Goal: Task Accomplishment & Management: Manage account settings

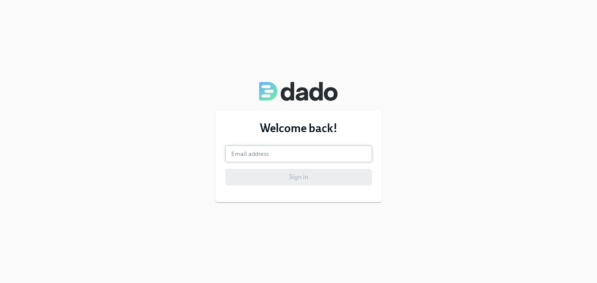
click at [342, 153] on input "email" at bounding box center [298, 153] width 147 height 17
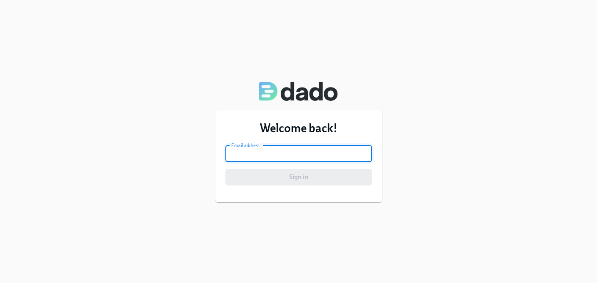
type input "mccaffertyt15@gmail.com"
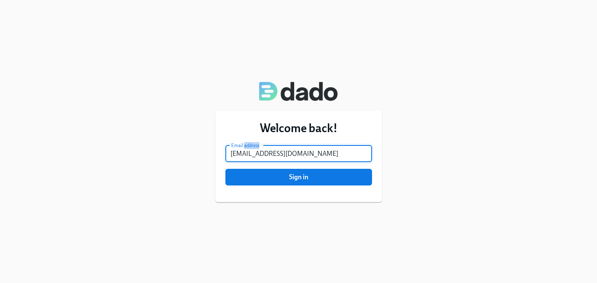
click at [332, 192] on div "Welcome back! Email address mccaffertyt15@gmail.com Email address Sign in" at bounding box center [298, 156] width 167 height 92
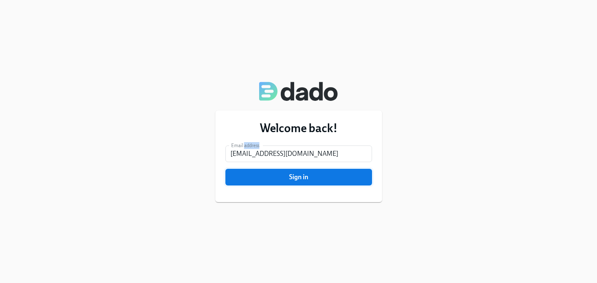
click at [332, 181] on button "Sign in" at bounding box center [298, 177] width 147 height 17
click at [282, 177] on span "Sign in" at bounding box center [298, 177] width 135 height 8
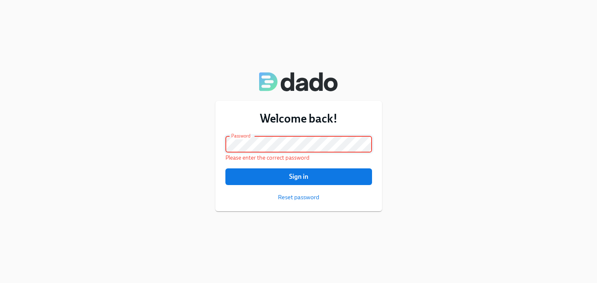
click at [169, 130] on div "Welcome back! Email address mccaffertyt15@gmail.com Email address Password Pass…" at bounding box center [298, 141] width 597 height 283
click at [301, 171] on button "Sign in" at bounding box center [298, 176] width 147 height 17
click at [112, 128] on div "Welcome back! Email address mccaffertyt15@gmail.com Email address Password Pass…" at bounding box center [298, 141] width 597 height 283
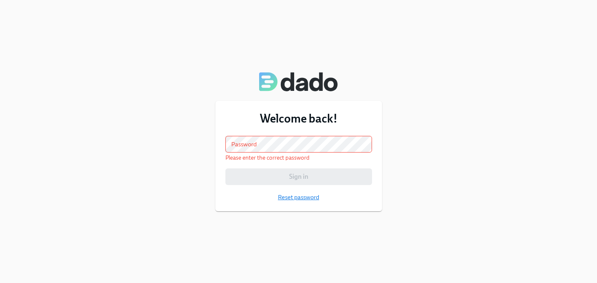
click at [287, 199] on span "Reset password" at bounding box center [298, 197] width 41 height 8
